Goal: Communication & Community: Ask a question

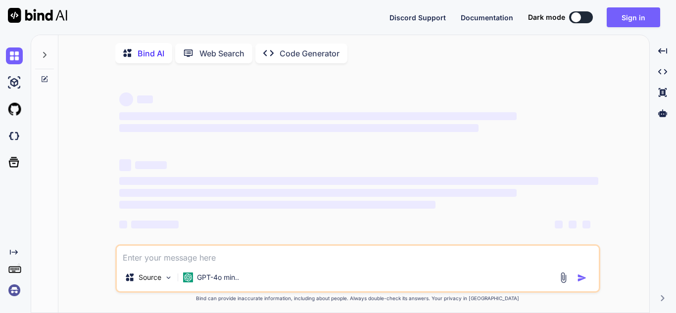
type textarea "x"
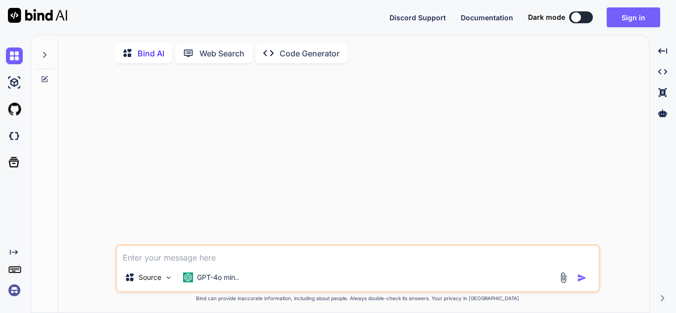
click at [221, 256] on textarea at bounding box center [358, 255] width 482 height 18
type textarea "e"
type textarea "x"
type textarea "ef"
type textarea "x"
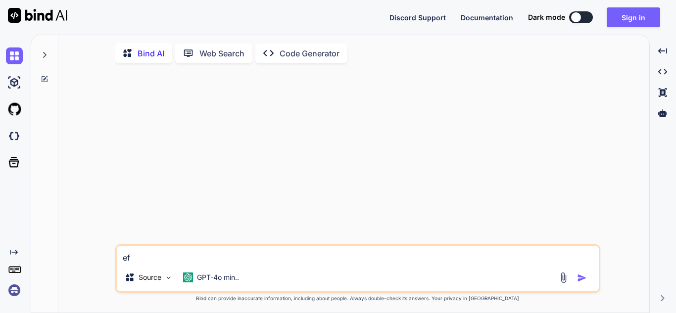
type textarea "efd"
type textarea "x"
type textarea "ef"
type textarea "x"
type textarea "e"
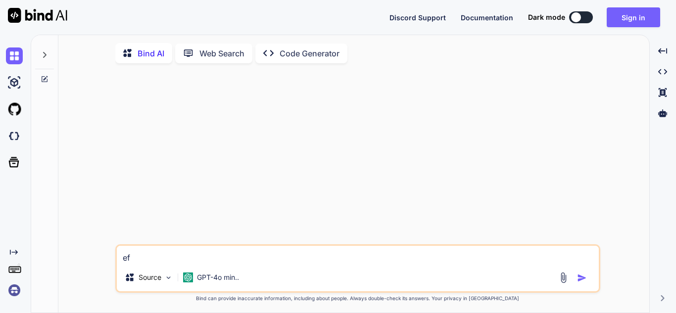
type textarea "x"
type textarea "hj"
type textarea "x"
type textarea "hjm"
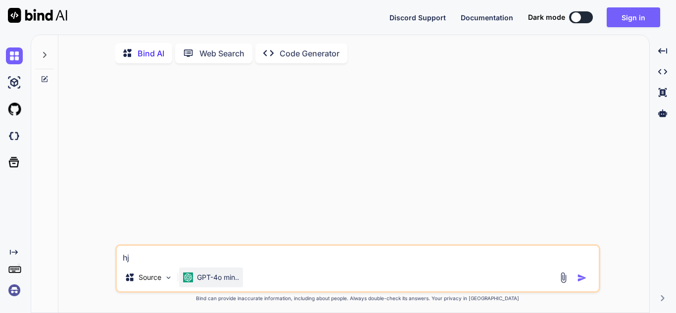
type textarea "x"
type textarea "hjmg"
type textarea "x"
type textarea "hjmgk"
type textarea "x"
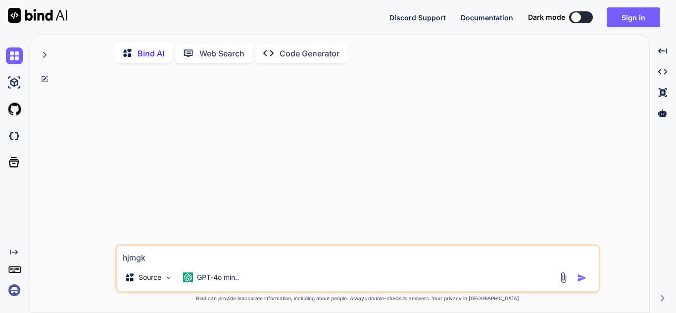
type textarea "hjmgk"
click at [581, 281] on img "button" at bounding box center [582, 278] width 10 height 10
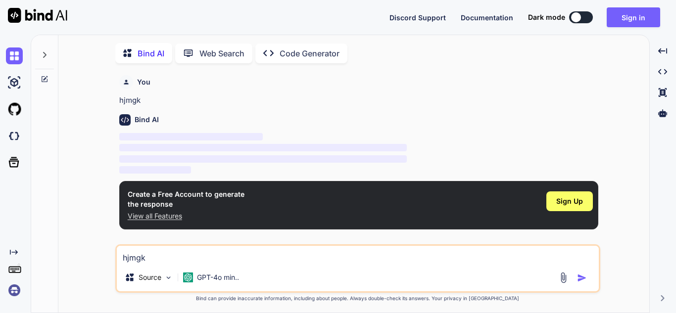
scroll to position [4, 0]
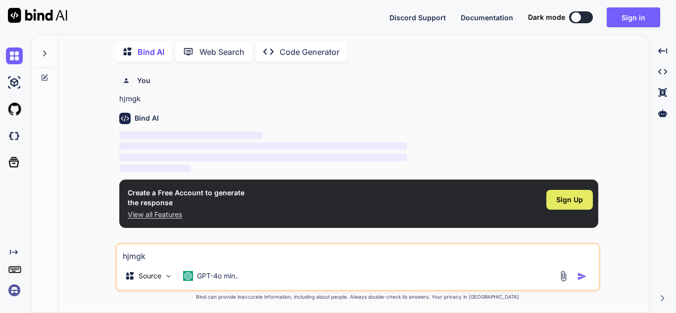
click at [566, 209] on div "Sign Up" at bounding box center [570, 200] width 47 height 20
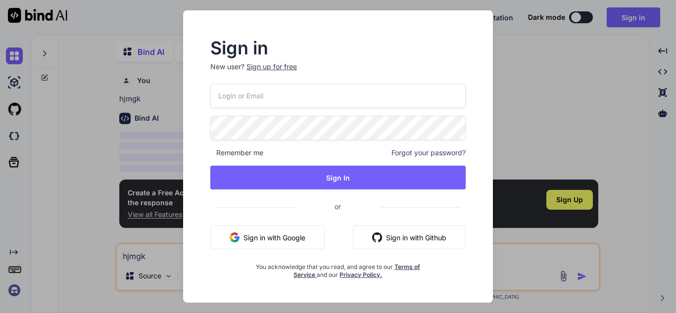
click at [595, 152] on div "Sign in New user? Sign up for free Remember me Forgot your password? Sign In or…" at bounding box center [338, 156] width 676 height 313
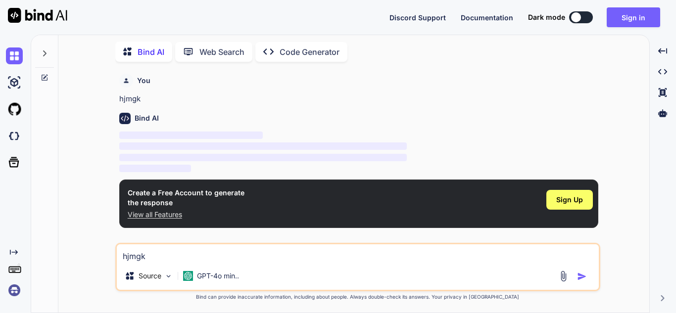
type textarea "x"
click at [567, 205] on div "Sign Up" at bounding box center [570, 200] width 47 height 20
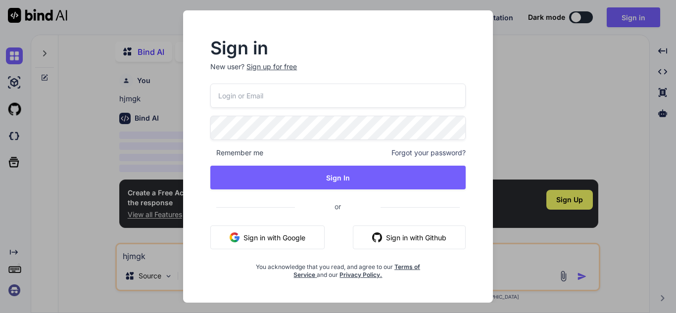
click at [247, 101] on input "email" at bounding box center [337, 96] width 255 height 24
paste input "[EMAIL_ADDRESS][DOMAIN_NAME]"
type input "[EMAIL_ADDRESS][DOMAIN_NAME]"
click at [229, 143] on div "[EMAIL_ADDRESS][DOMAIN_NAME] Remember me Forgot your password? Sign In or Sign …" at bounding box center [337, 182] width 255 height 196
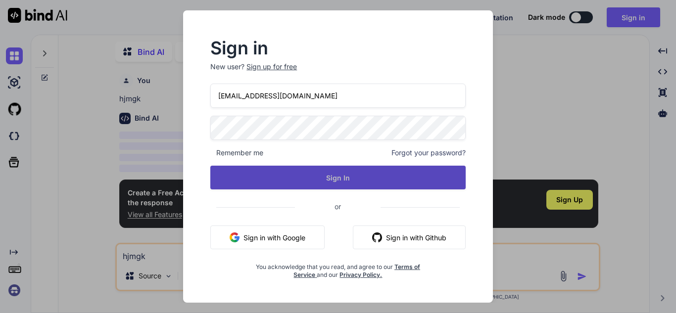
click at [309, 177] on button "Sign In" at bounding box center [337, 178] width 255 height 24
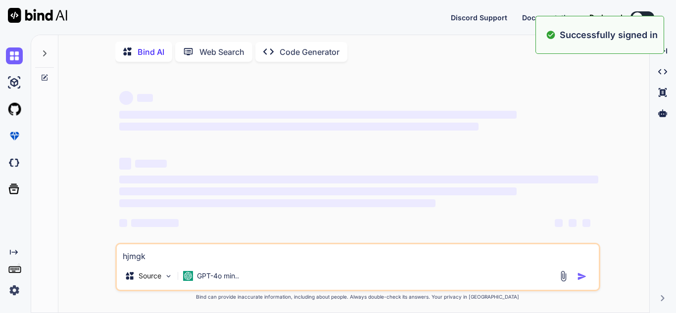
click at [471, 125] on span "‌" at bounding box center [298, 127] width 359 height 8
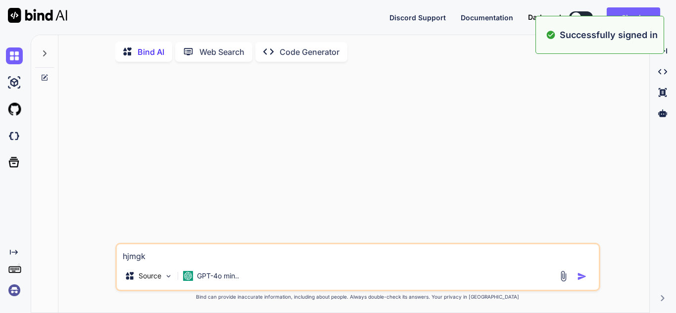
type textarea "x"
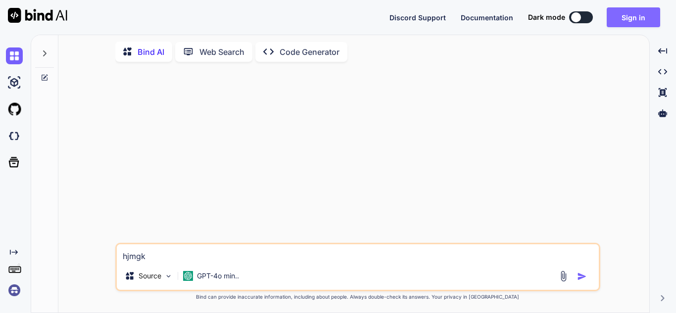
click at [626, 23] on button "Sign in" at bounding box center [633, 17] width 53 height 20
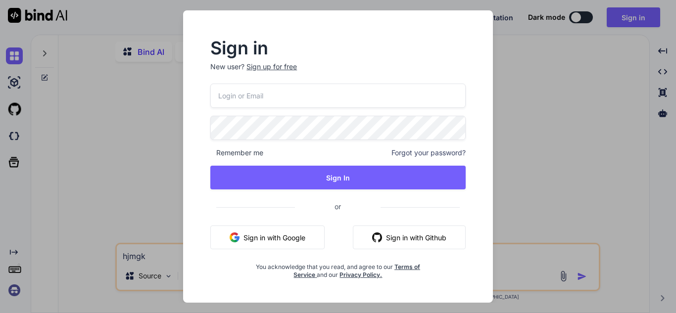
click at [347, 100] on input "email" at bounding box center [337, 96] width 255 height 24
paste input "[EMAIL_ADDRESS][DOMAIN_NAME]"
type input "[EMAIL_ADDRESS][DOMAIN_NAME]"
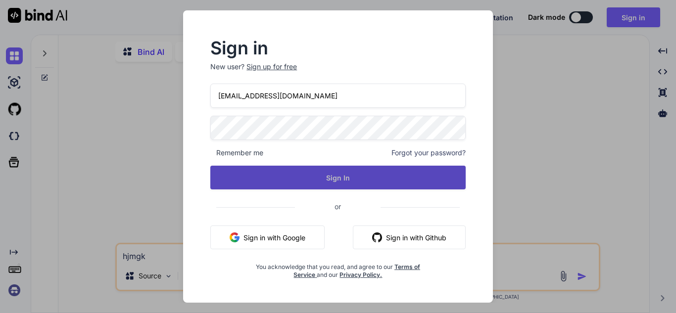
click at [327, 171] on button "Sign In" at bounding box center [337, 178] width 255 height 24
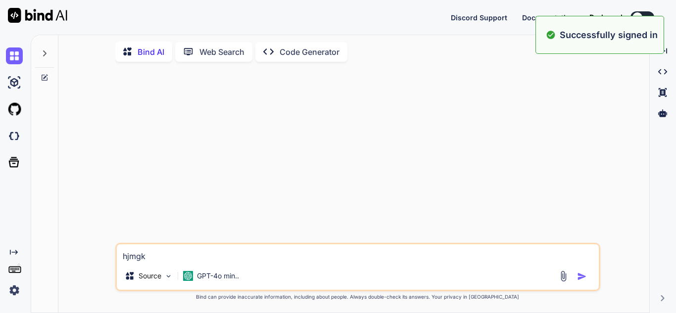
click at [208, 252] on textarea "hjmgk" at bounding box center [358, 254] width 482 height 18
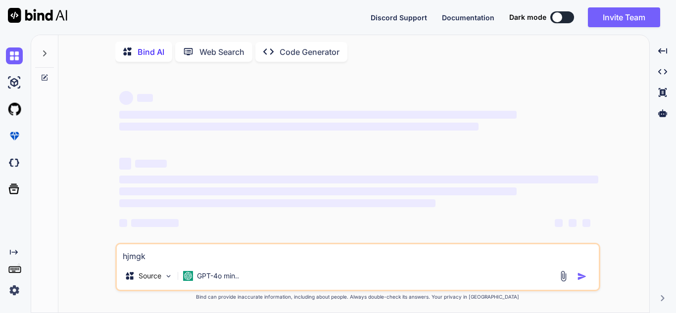
type textarea "x"
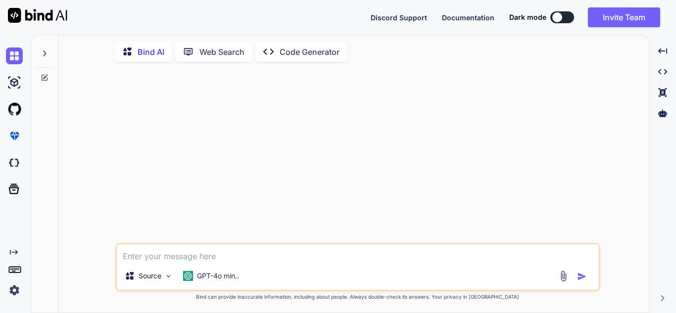
type textarea "s"
type textarea "x"
type textarea "sd"
type textarea "x"
type textarea "sdf"
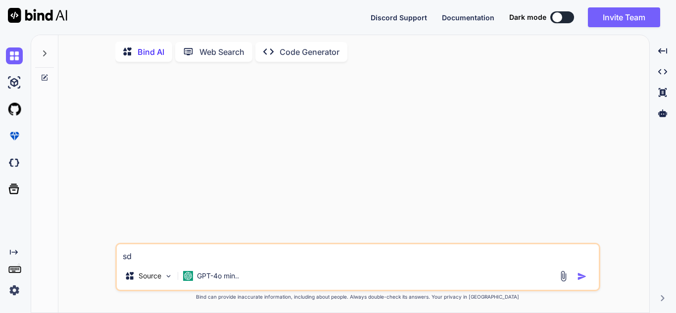
type textarea "x"
type textarea "sd"
type textarea "x"
type textarea "s"
type textarea "x"
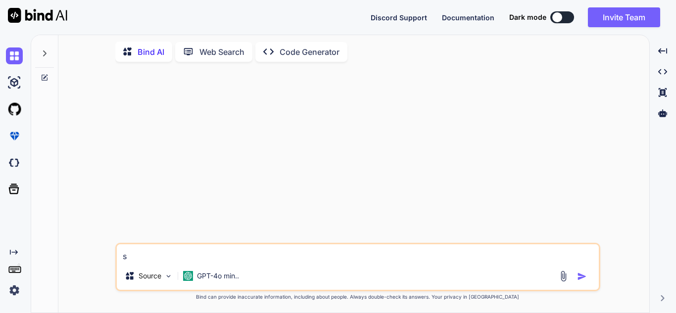
type textarea "x"
type textarea "j"
type textarea "x"
type textarea "ja"
type textarea "x"
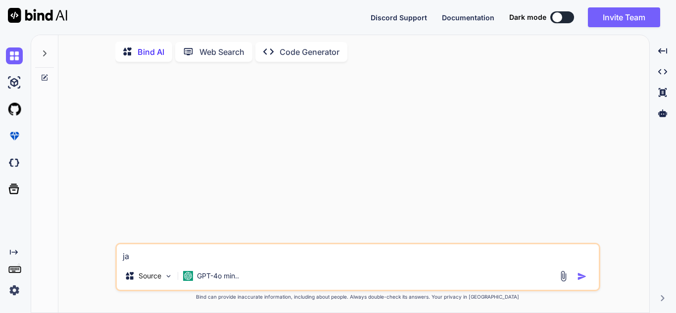
type textarea "jav"
type textarea "x"
type textarea "java"
type textarea "x"
type textarea "java"
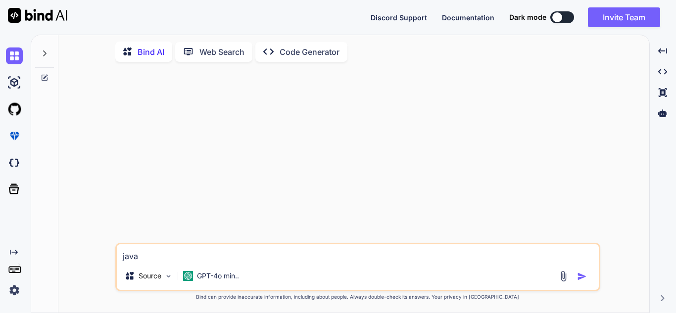
type textarea "x"
type textarea "java f"
type textarea "x"
type textarea "java fo"
type textarea "x"
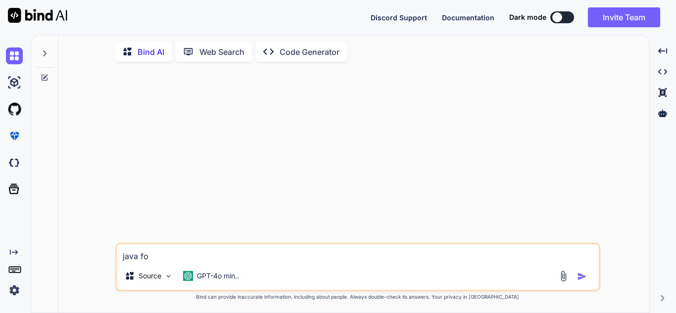
type textarea "java fou"
type textarea "x"
type textarea "java foun"
type textarea "x"
type textarea "java found"
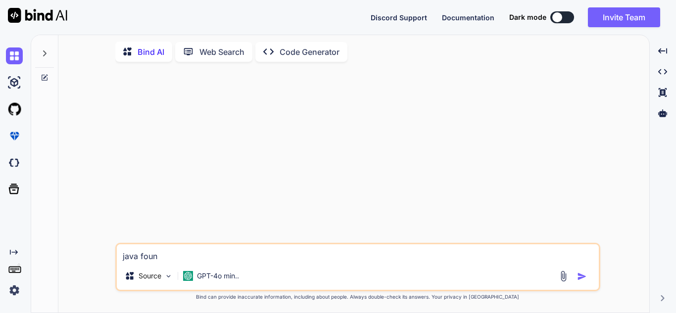
type textarea "x"
type textarea "java founde"
type textarea "x"
type textarea "java founder"
type textarea "x"
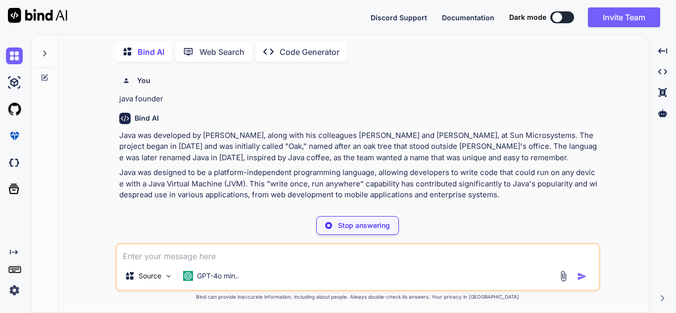
type textarea "x"
